Goal: Share content

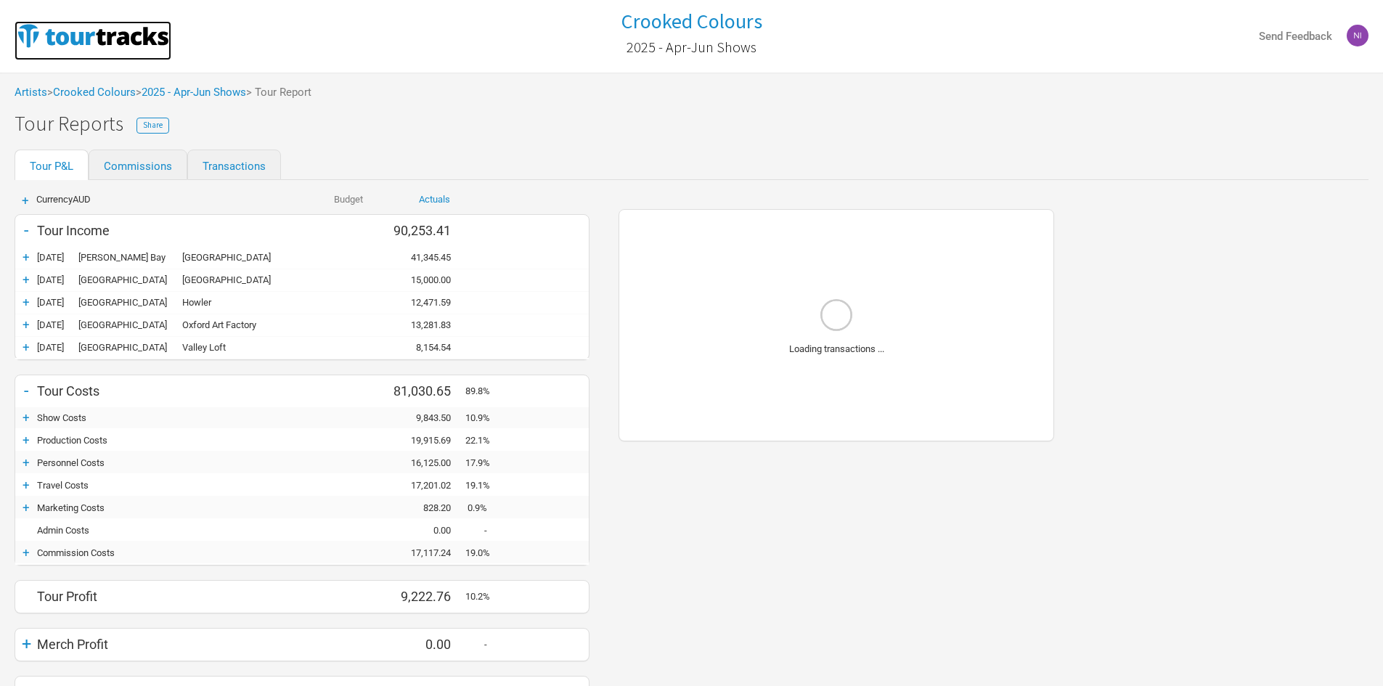
click at [97, 49] on img at bounding box center [93, 35] width 157 height 29
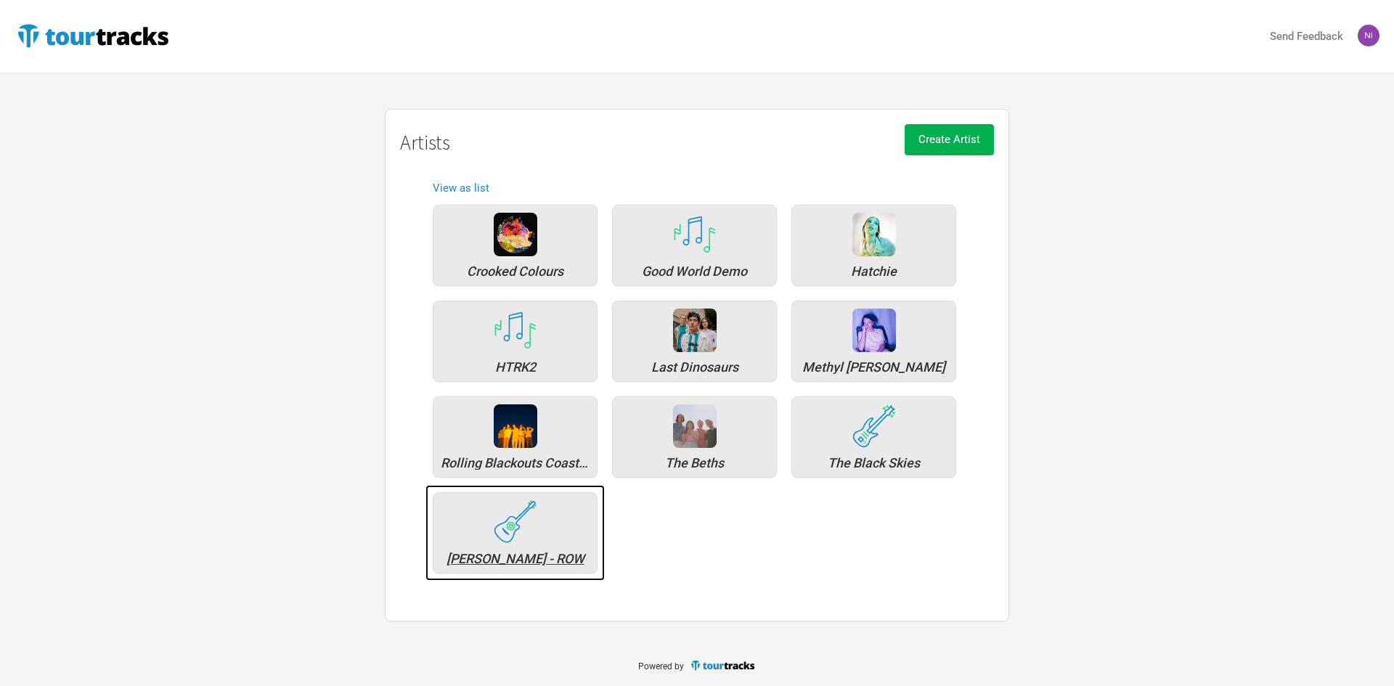
click at [536, 516] on img at bounding box center [516, 521] width 44 height 43
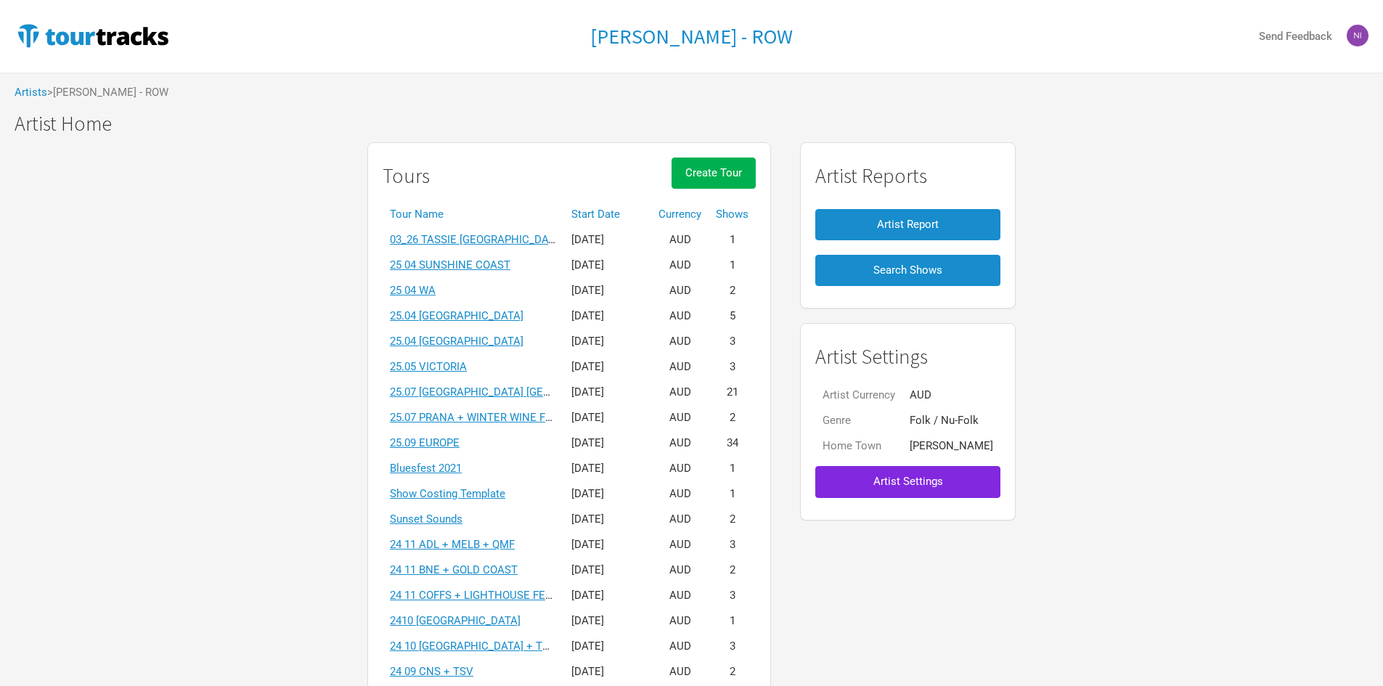
click at [587, 206] on th "Start Date" at bounding box center [607, 214] width 87 height 25
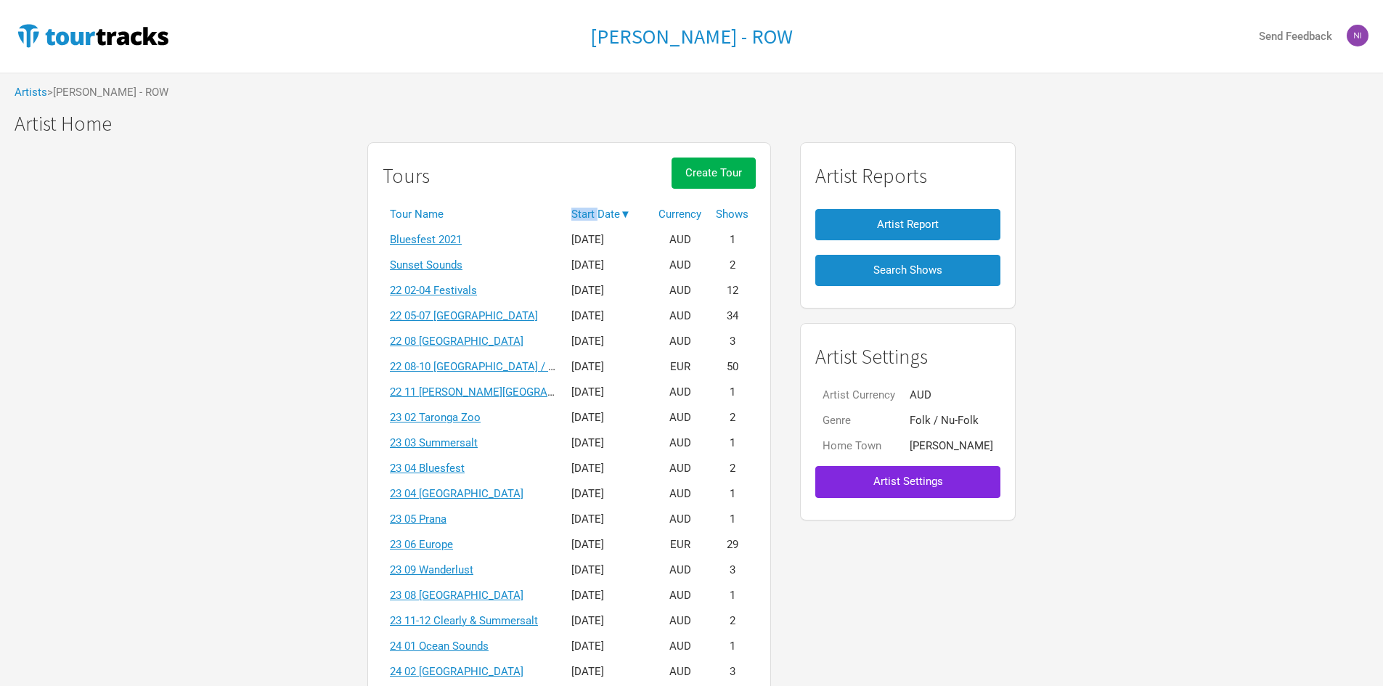
click at [587, 206] on th "Start Date ▼" at bounding box center [607, 214] width 87 height 25
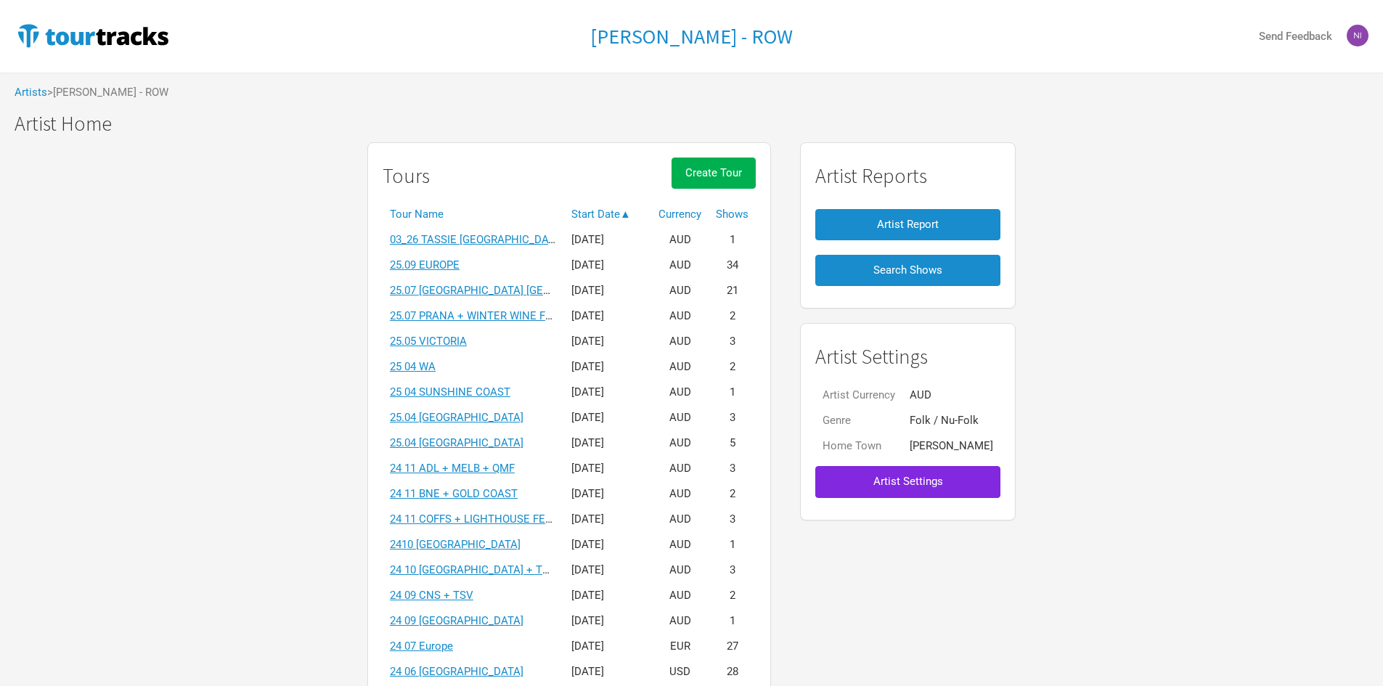
click at [459, 267] on link "25.09 EUROPE" at bounding box center [425, 264] width 70 height 13
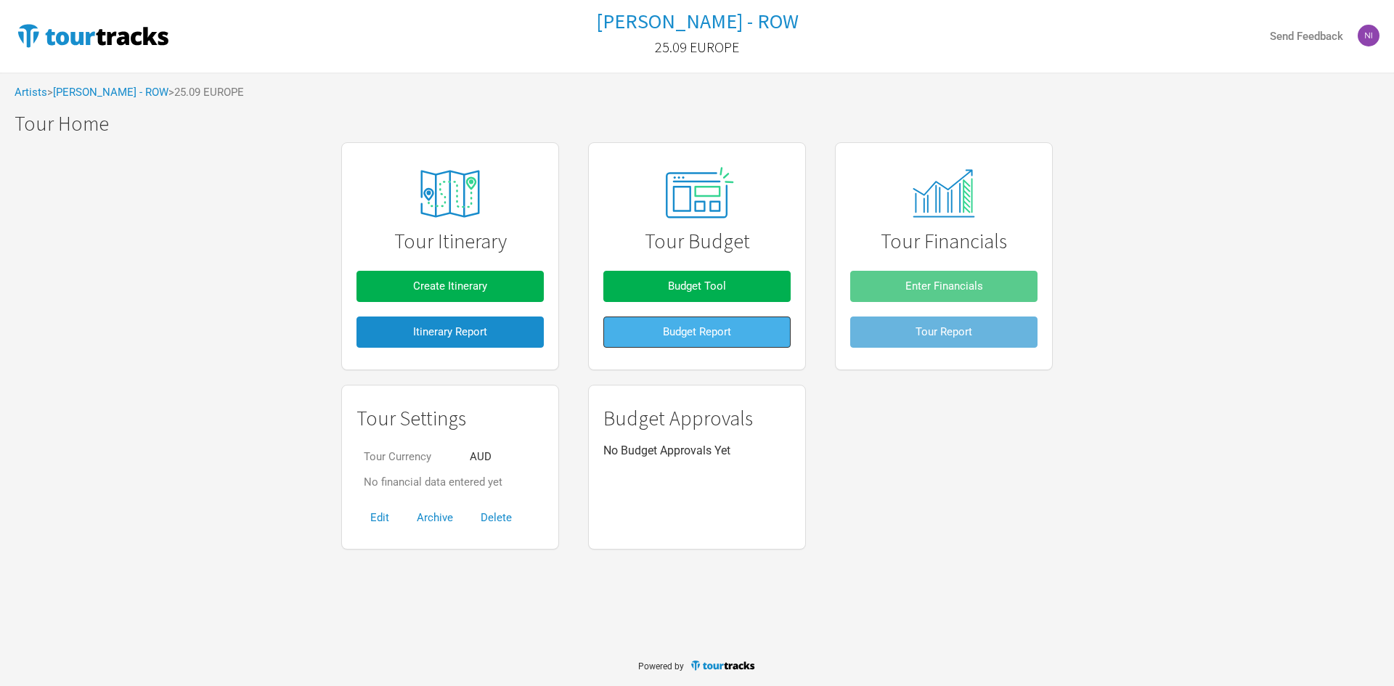
click at [690, 326] on span "Budget Report" at bounding box center [697, 331] width 68 height 13
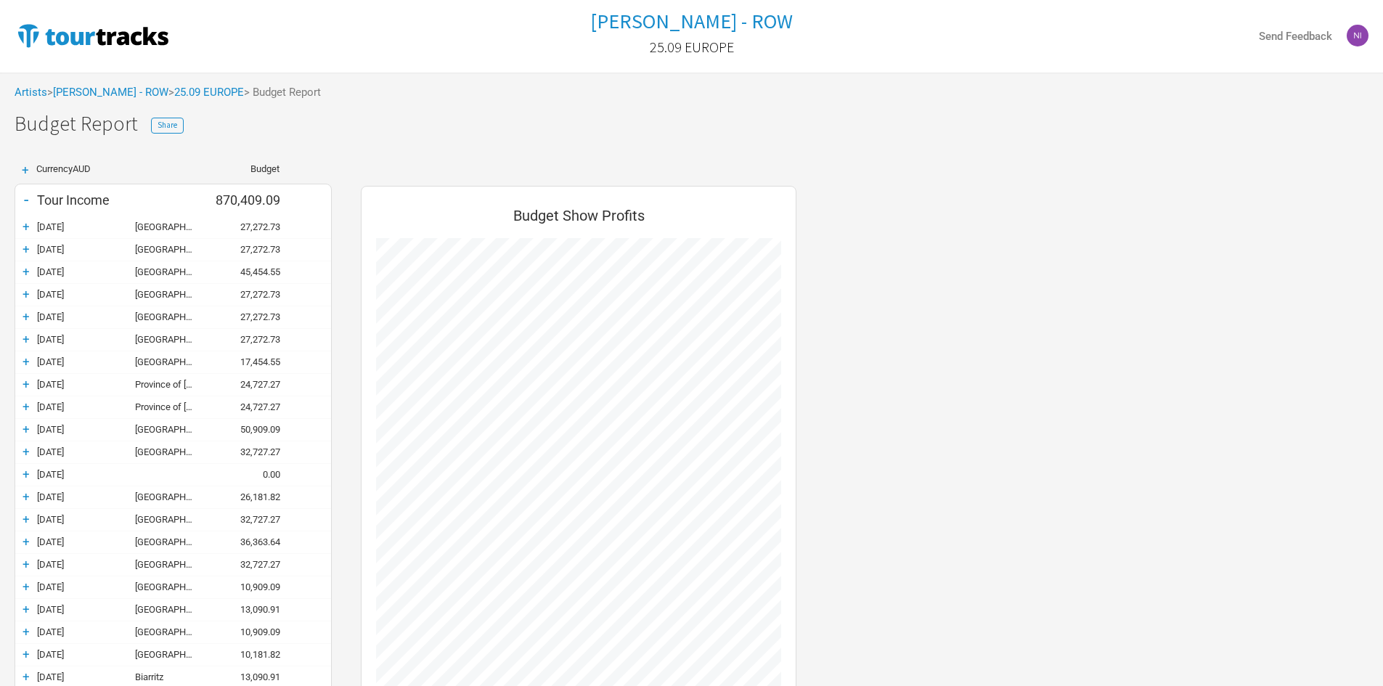
scroll to position [1100, 465]
click at [176, 127] on button "Share" at bounding box center [167, 126] width 33 height 16
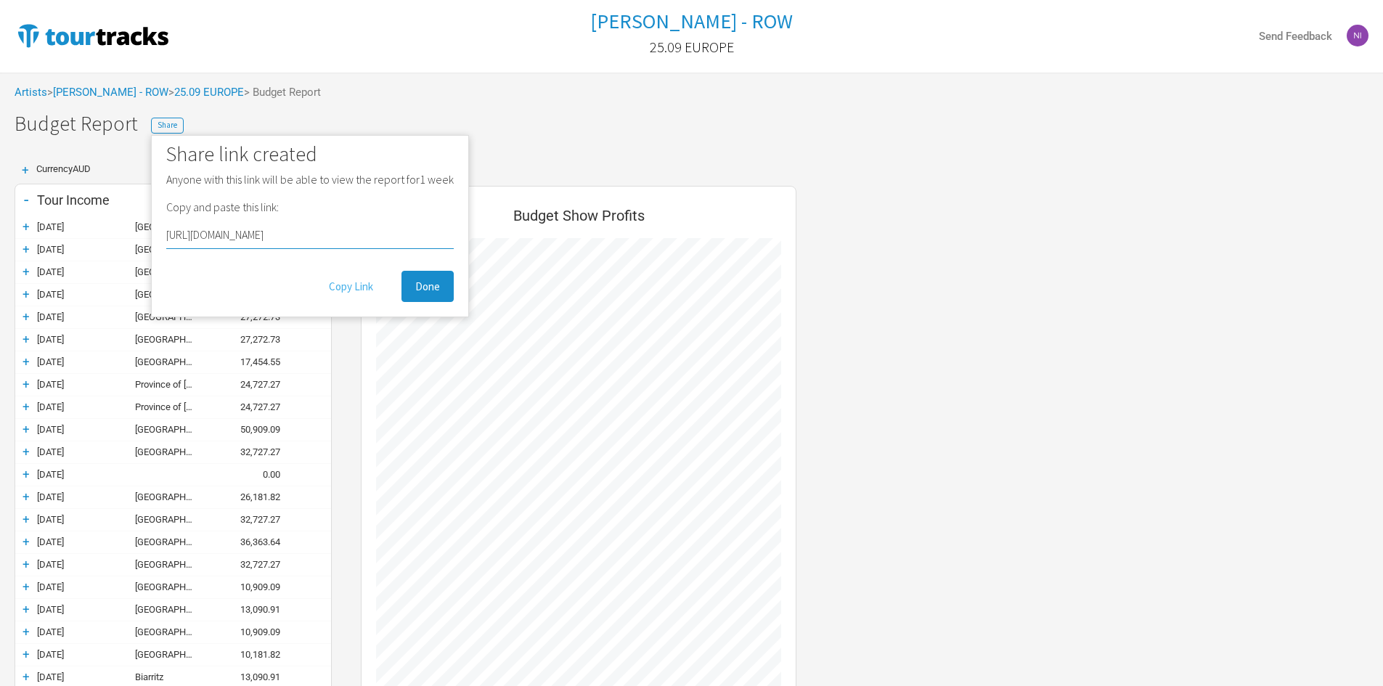
click at [347, 285] on button "Copy Link" at bounding box center [351, 286] width 72 height 31
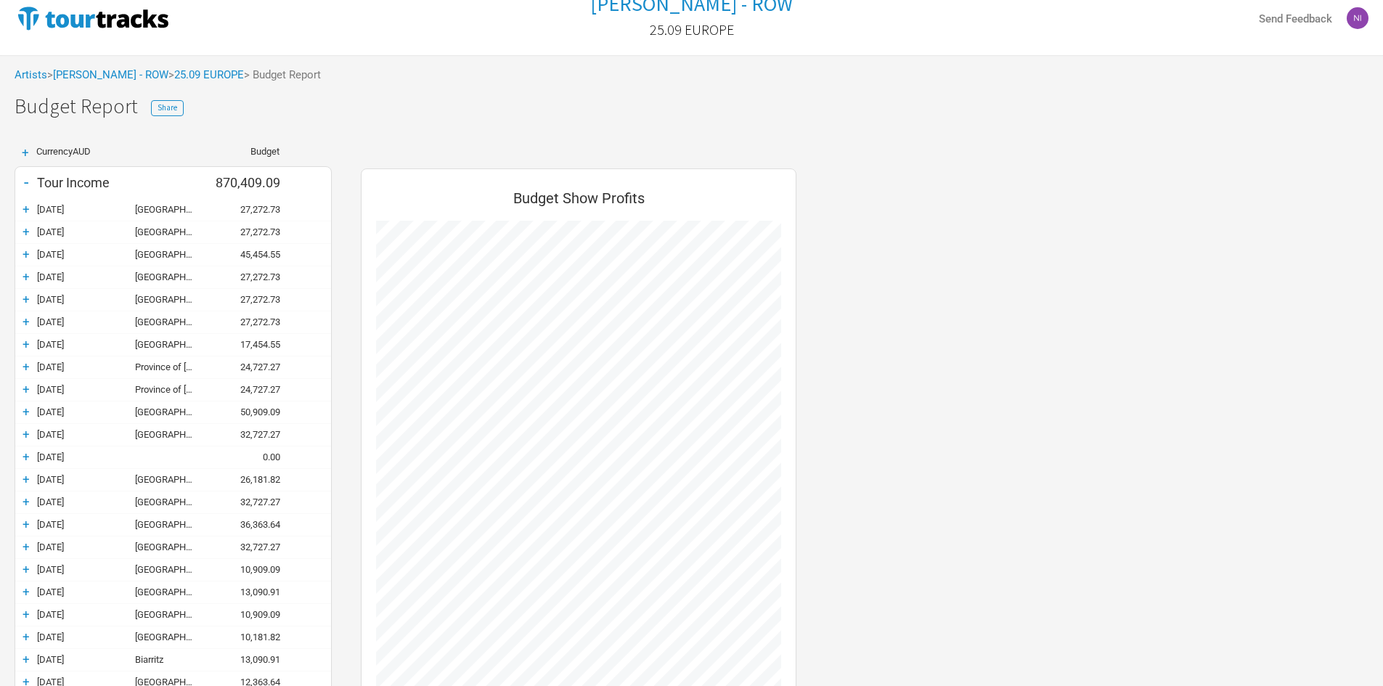
scroll to position [0, 0]
